Goal: Learn about a topic

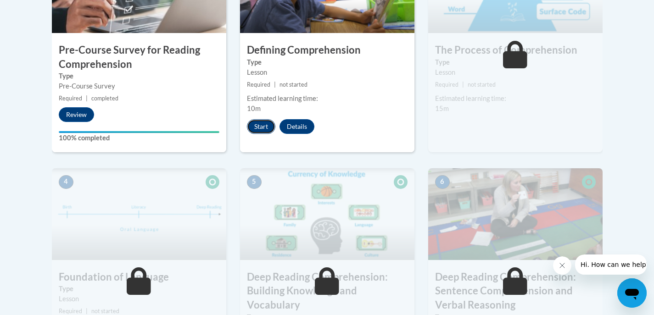
click at [258, 131] on button "Start" at bounding box center [261, 126] width 28 height 15
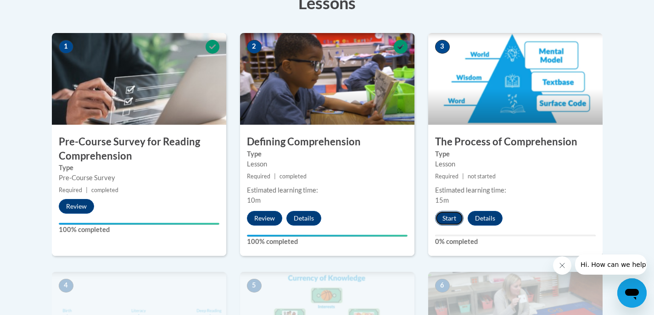
click at [460, 220] on button "Start" at bounding box center [449, 218] width 28 height 15
